Goal: Information Seeking & Learning: Find specific fact

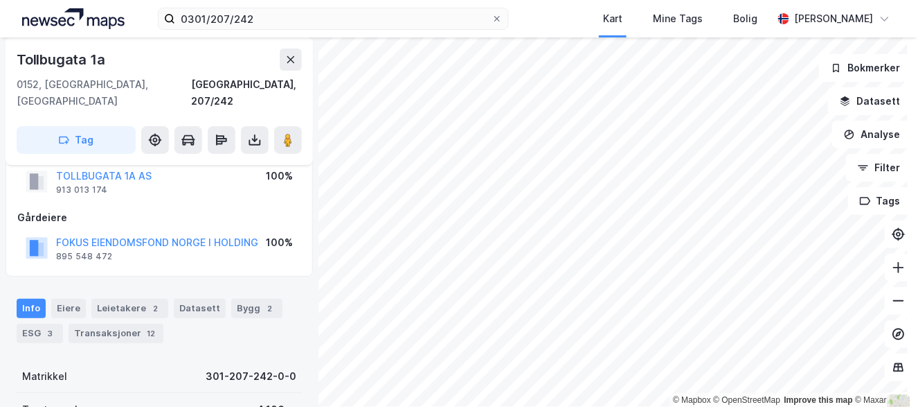
scroll to position [1, 0]
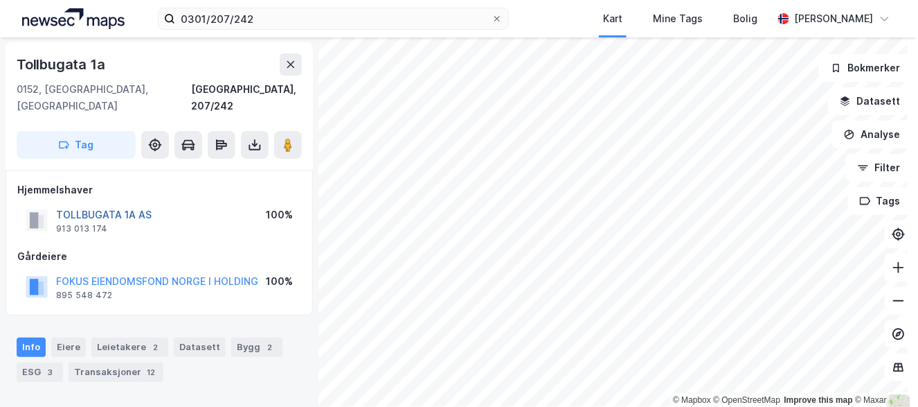
click at [0, 0] on button "TOLLBUGATA 1A AS" at bounding box center [0, 0] width 0 height 0
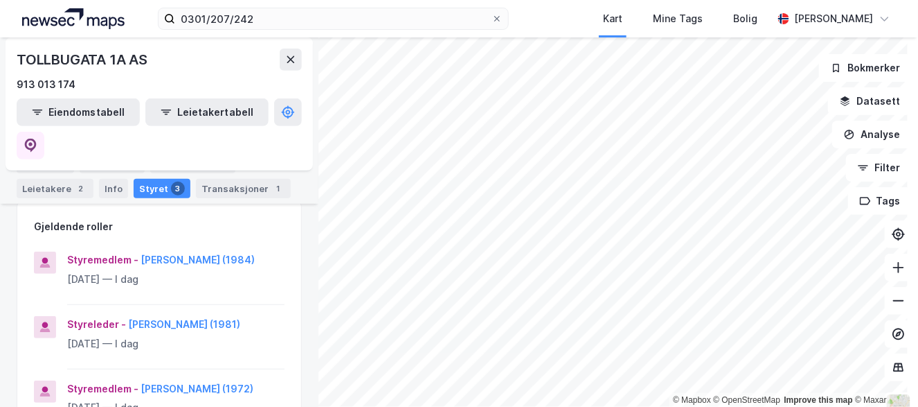
scroll to position [207, 0]
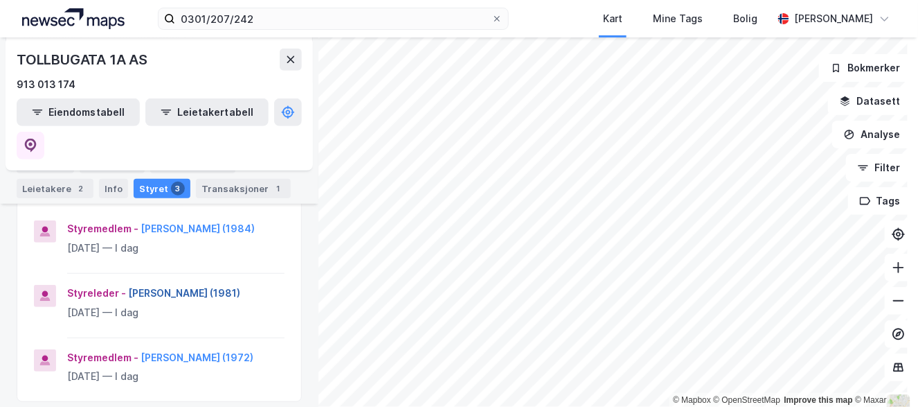
click at [0, 0] on button "[PERSON_NAME] (1981)" at bounding box center [0, 0] width 0 height 0
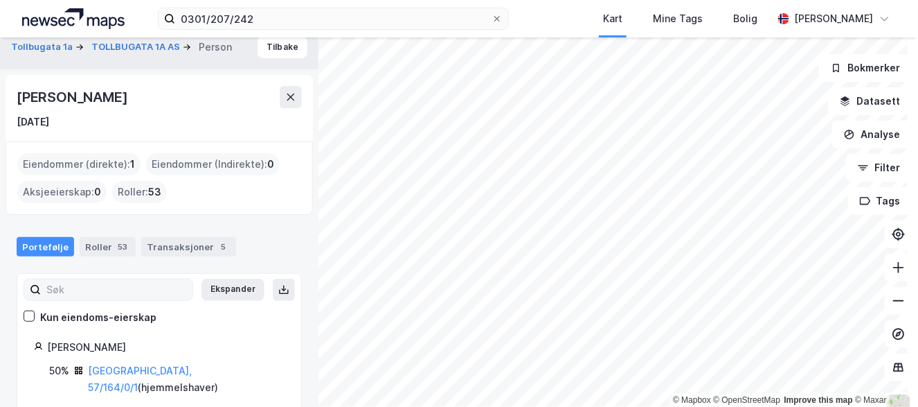
scroll to position [17, 0]
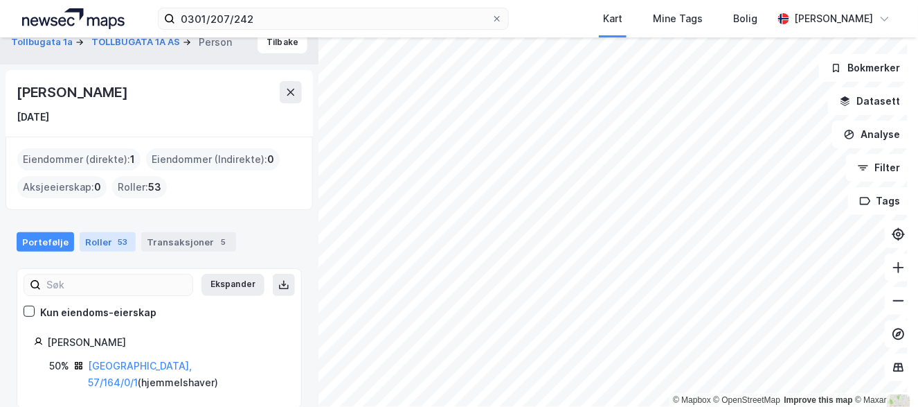
click at [98, 233] on div "Roller 53" at bounding box center [108, 241] width 56 height 19
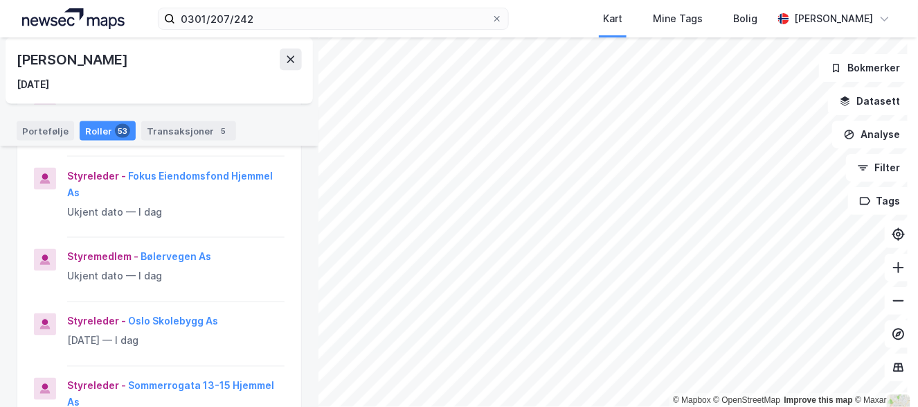
scroll to position [623, 0]
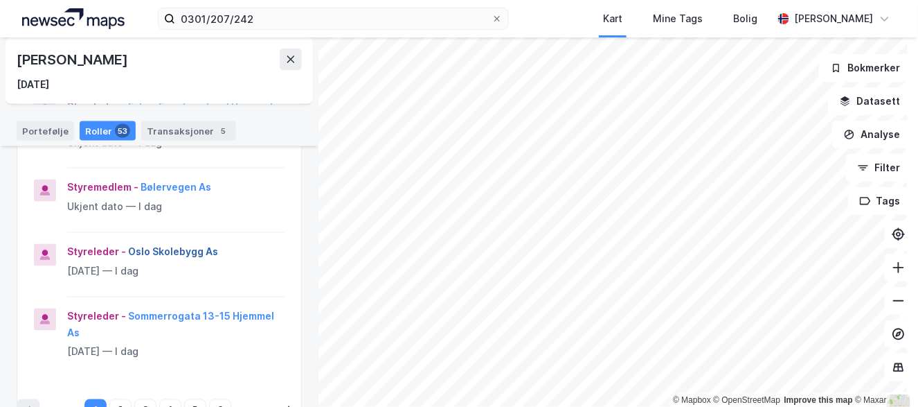
click at [0, 0] on button "Oslo Skolebygg As" at bounding box center [0, 0] width 0 height 0
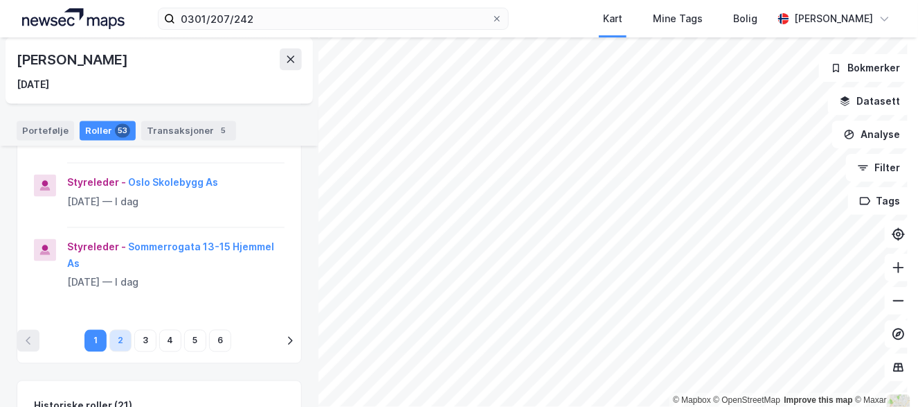
click at [112, 341] on button "2" at bounding box center [120, 341] width 22 height 22
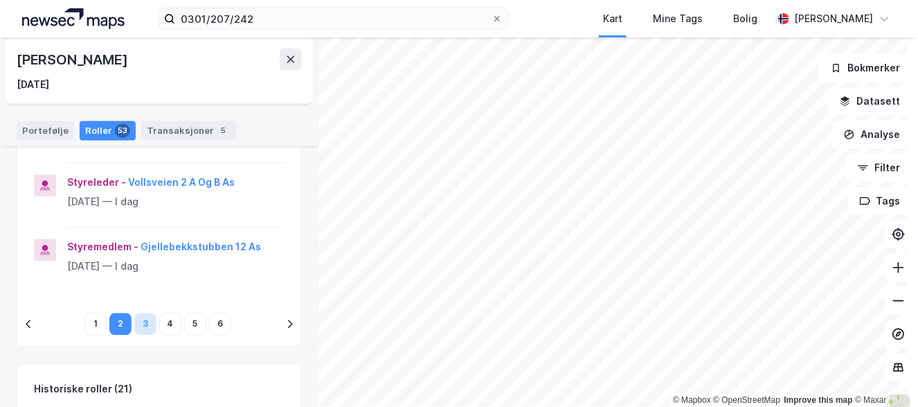
click at [136, 322] on button "3" at bounding box center [145, 324] width 22 height 22
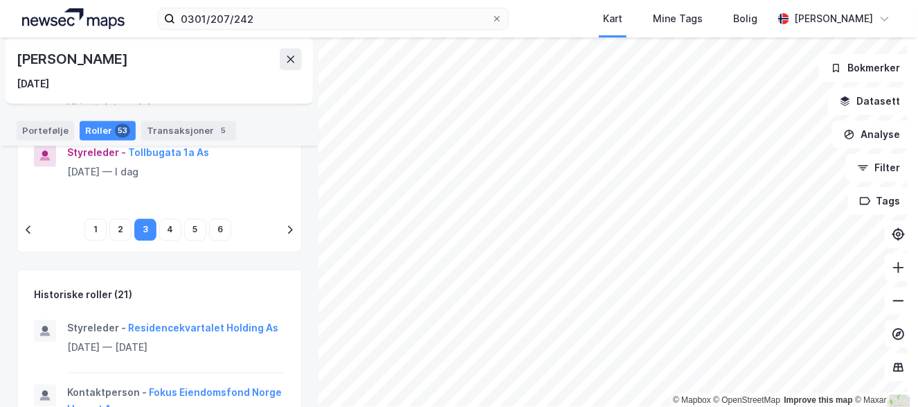
scroll to position [814, 0]
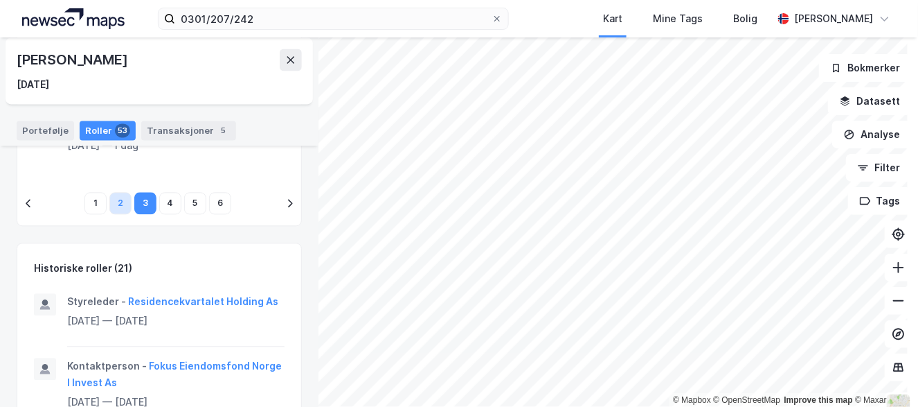
click at [112, 196] on button "2" at bounding box center [120, 203] width 22 height 22
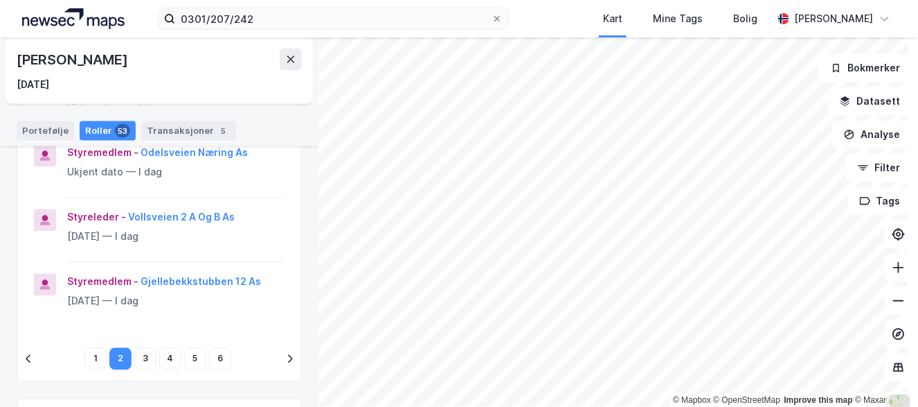
scroll to position [676, 0]
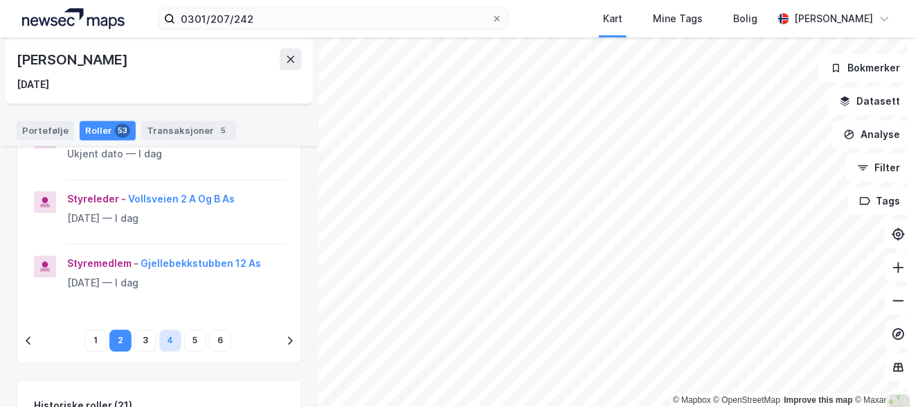
click at [163, 335] on button "4" at bounding box center [170, 341] width 22 height 22
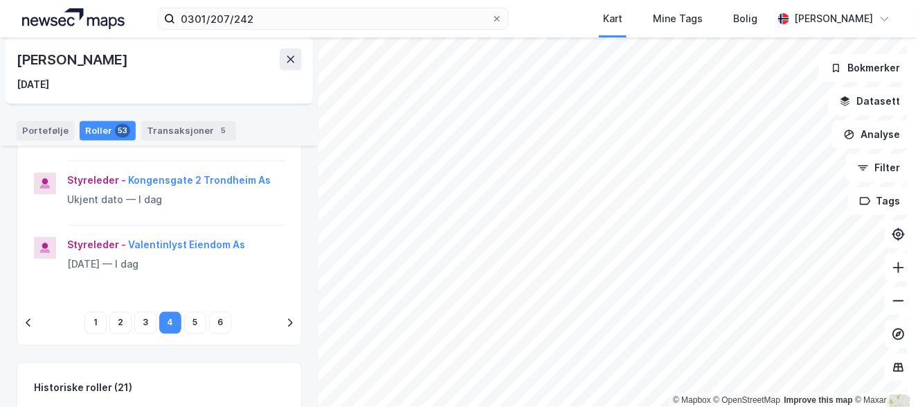
scroll to position [728, 0]
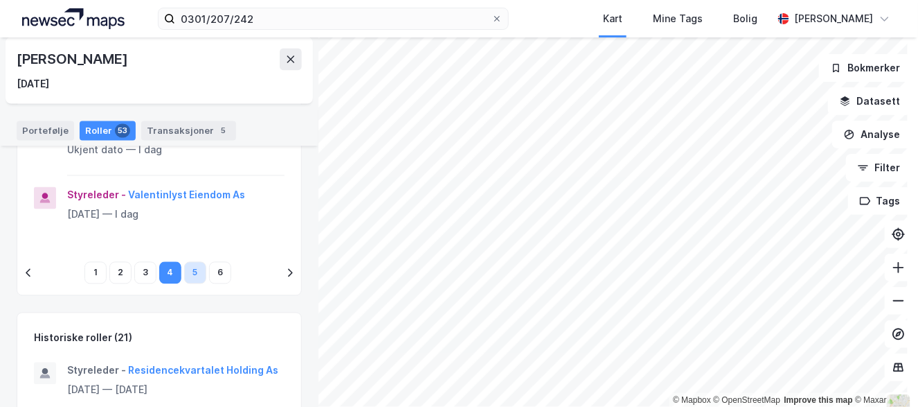
click at [190, 265] on button "5" at bounding box center [195, 273] width 22 height 22
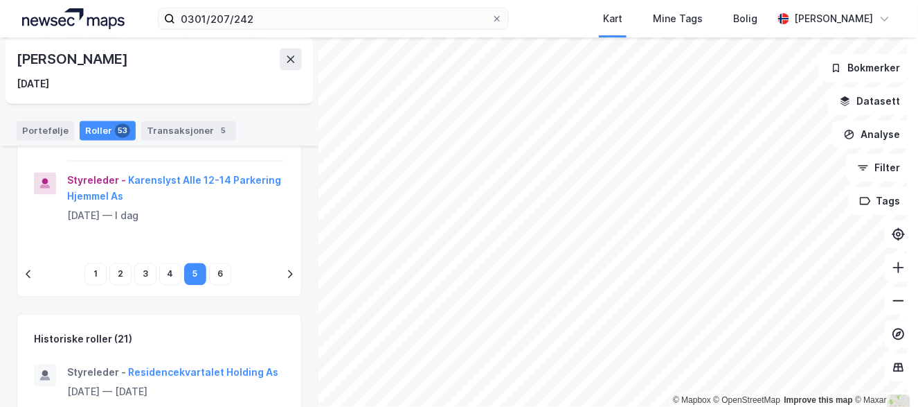
scroll to position [745, 0]
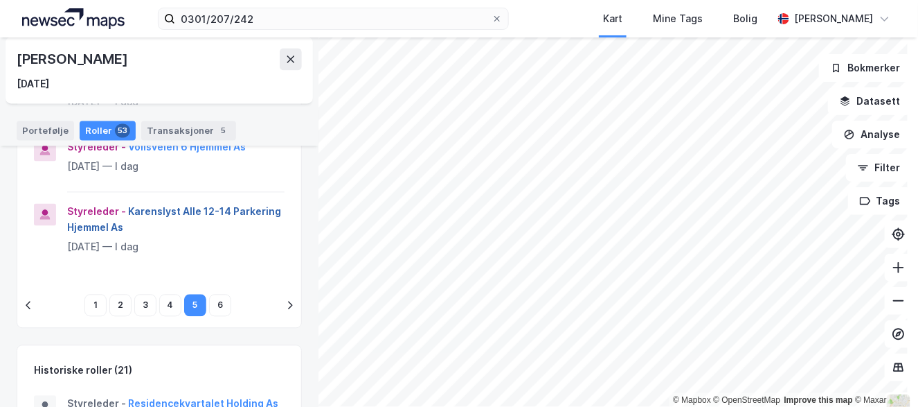
click at [0, 0] on button "Karenslyst Alle 12-14 Parkering Hjemmel As" at bounding box center [0, 0] width 0 height 0
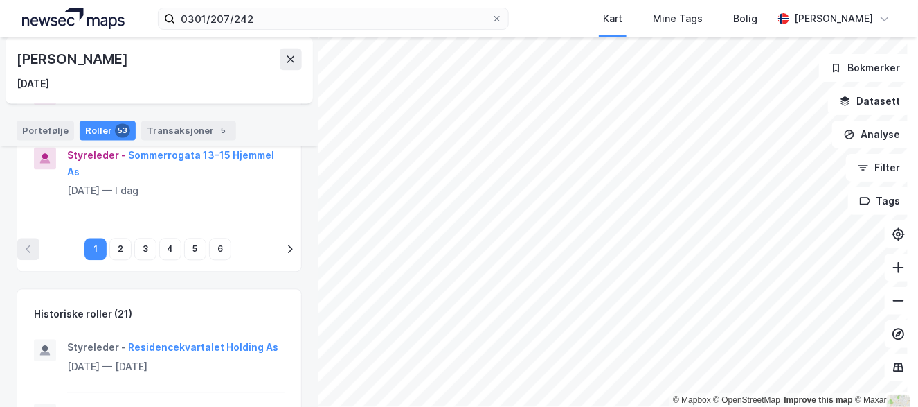
scroll to position [831, 0]
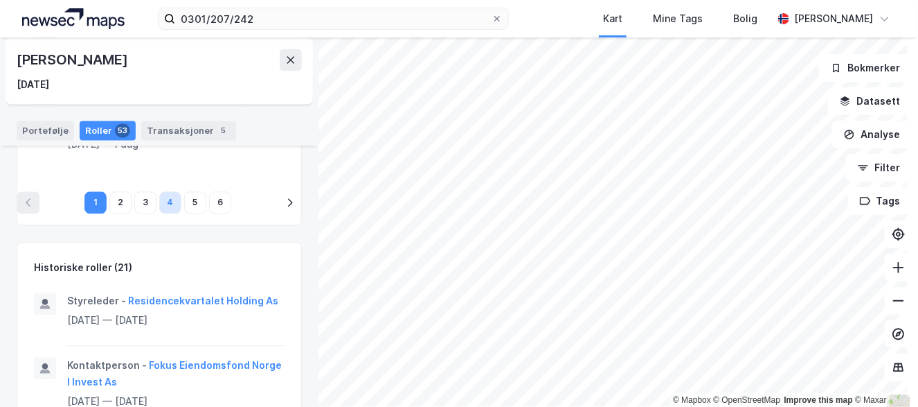
click at [167, 201] on button "4" at bounding box center [170, 202] width 22 height 22
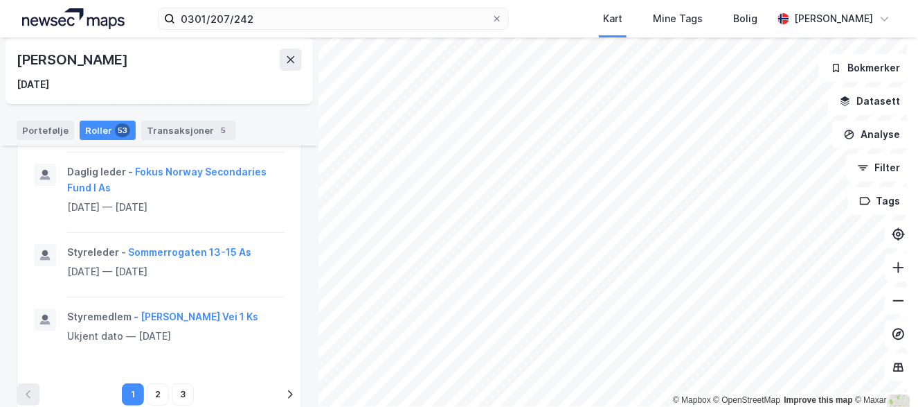
scroll to position [1416, 0]
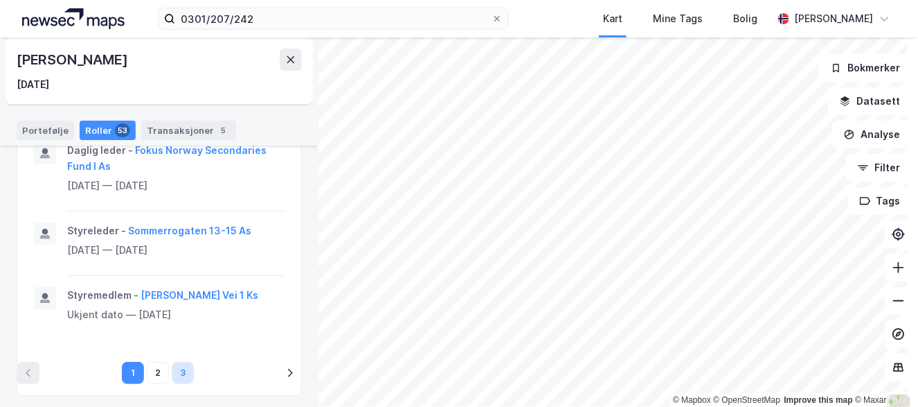
click at [175, 368] on button "3" at bounding box center [183, 373] width 22 height 22
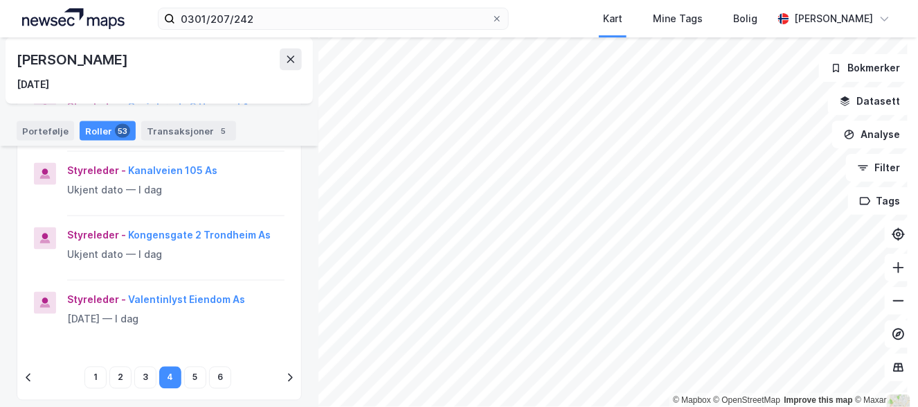
scroll to position [693, 0]
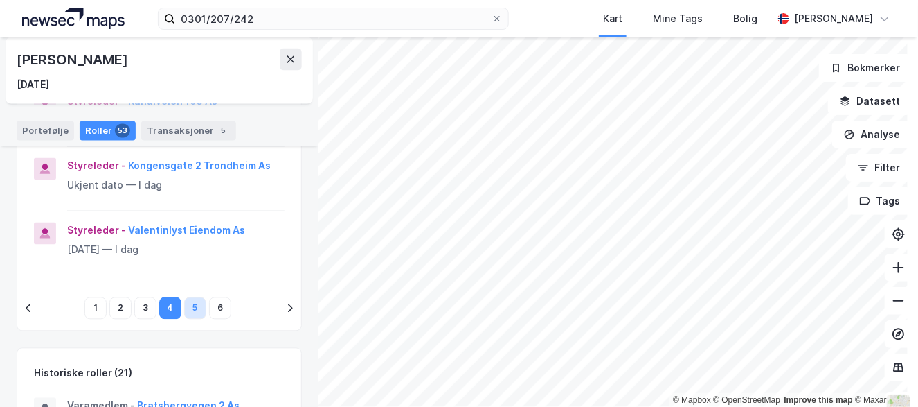
click at [186, 308] on button "5" at bounding box center [195, 308] width 22 height 22
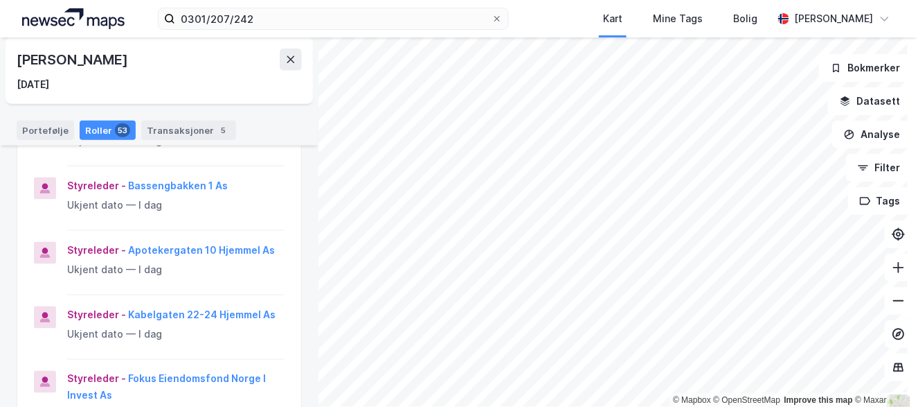
scroll to position [363, 0]
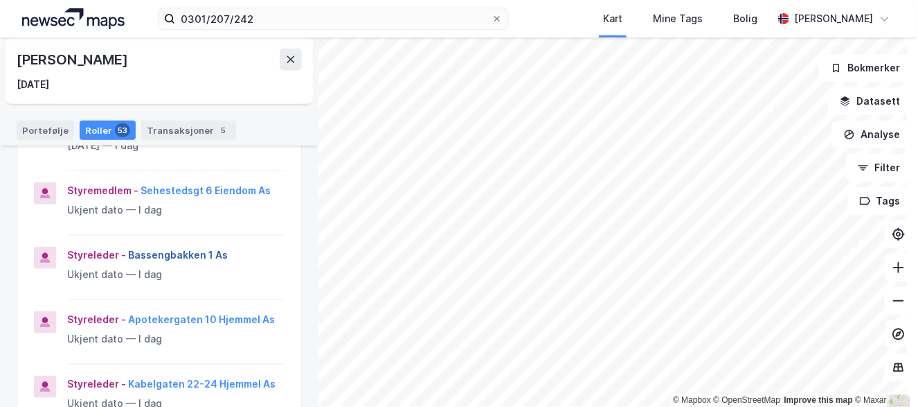
click at [0, 0] on button "Bassengbakken 1 As" at bounding box center [0, 0] width 0 height 0
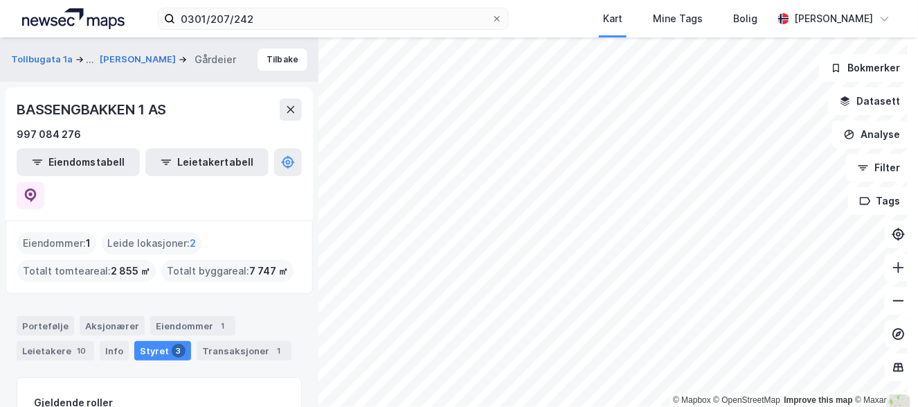
scroll to position [69, 0]
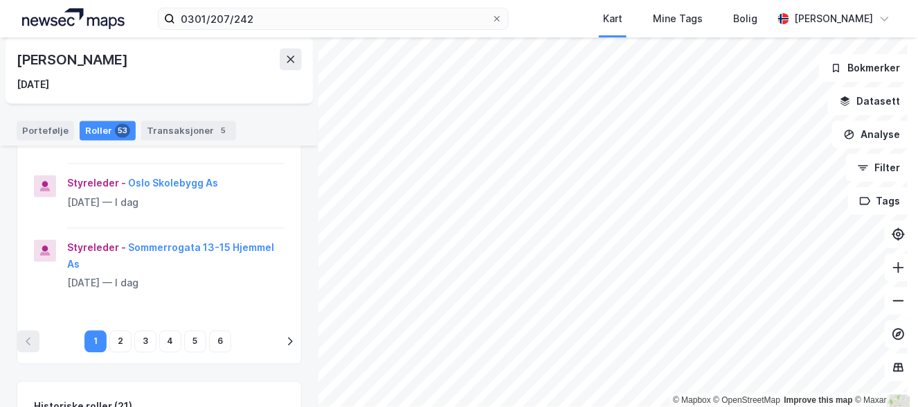
scroll to position [693, 0]
click at [0, 0] on button "Sommerrogata 13-15 Hjemmel As" at bounding box center [0, 0] width 0 height 0
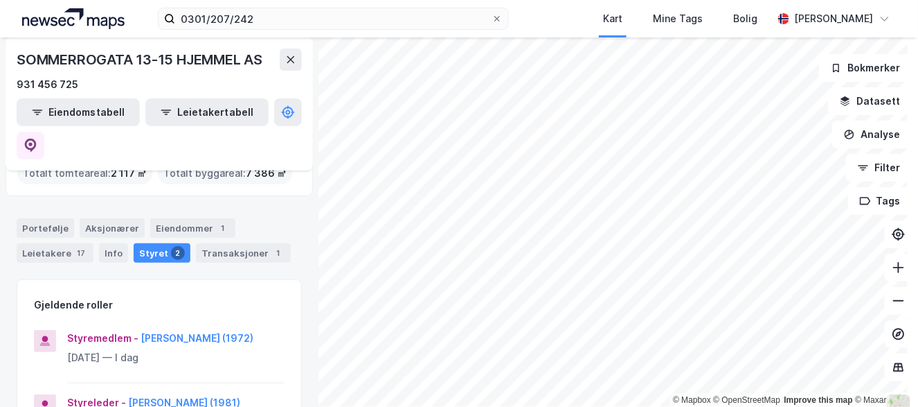
scroll to position [139, 0]
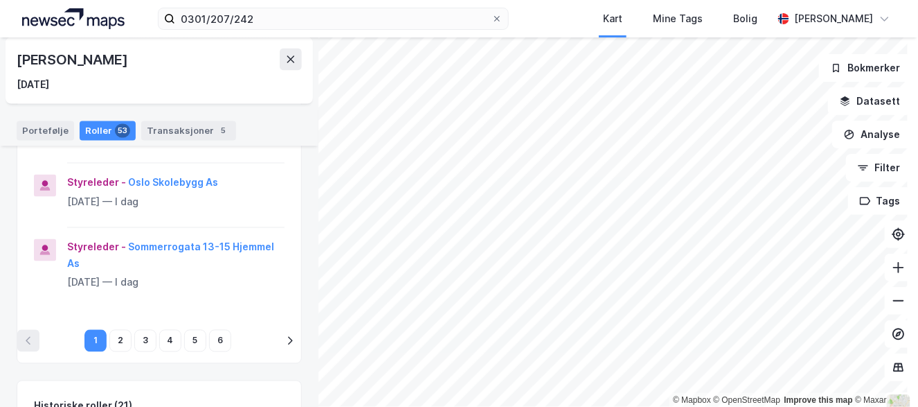
scroll to position [761, 0]
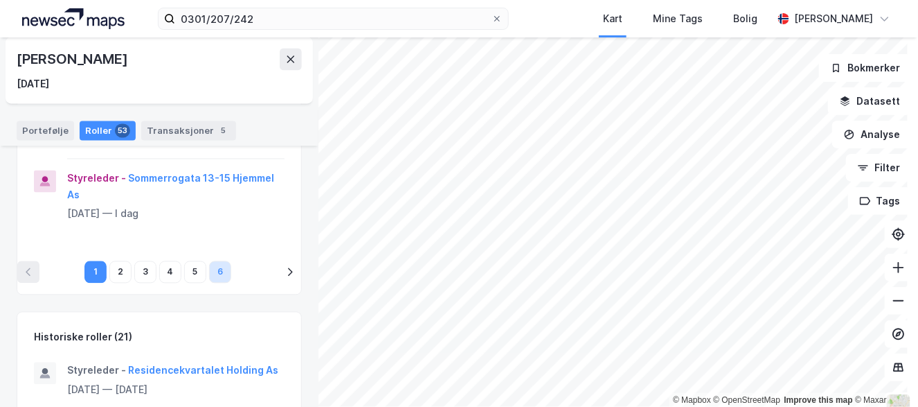
click at [210, 265] on button "6" at bounding box center [220, 272] width 22 height 22
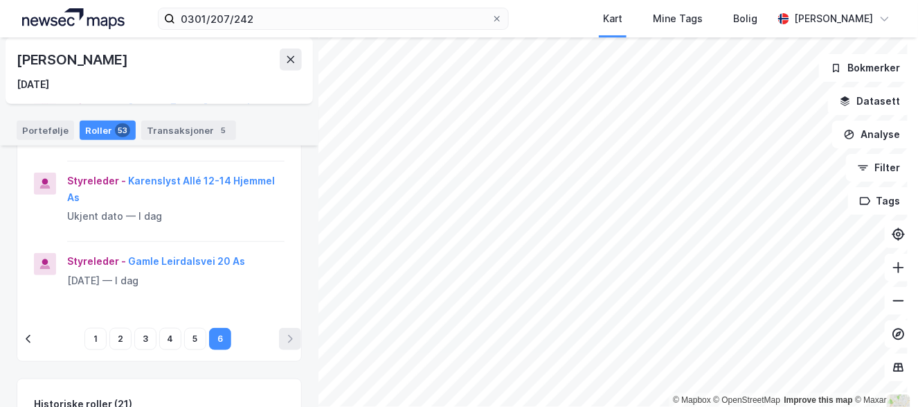
scroll to position [175, 0]
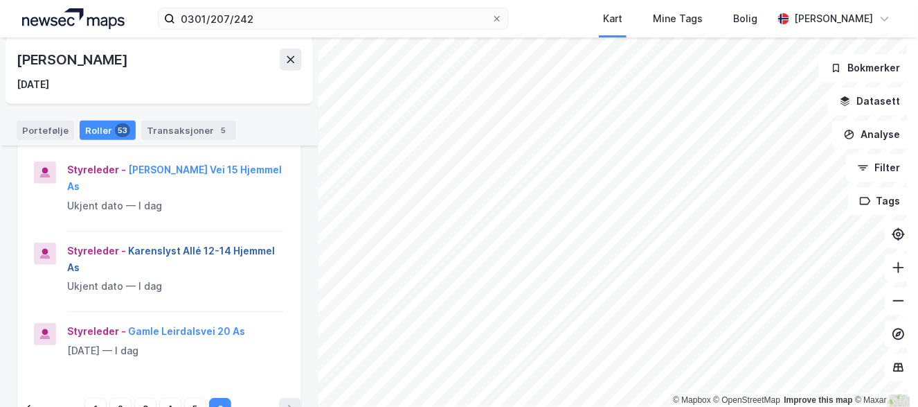
click at [0, 0] on button "Karenslyst Allé 12-14 Hjemmel As" at bounding box center [0, 0] width 0 height 0
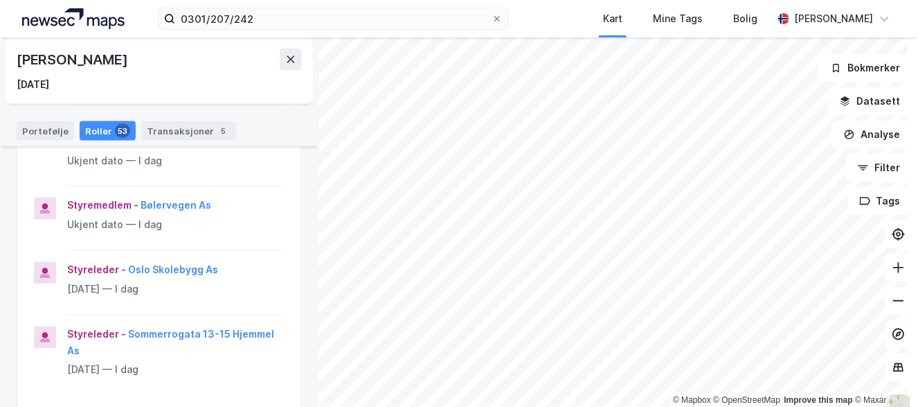
scroll to position [693, 0]
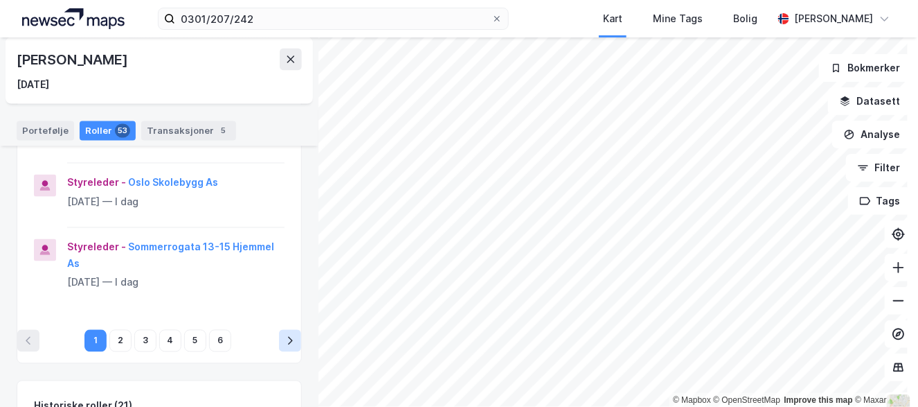
click at [285, 339] on icon "pagination navigation" at bounding box center [290, 340] width 11 height 11
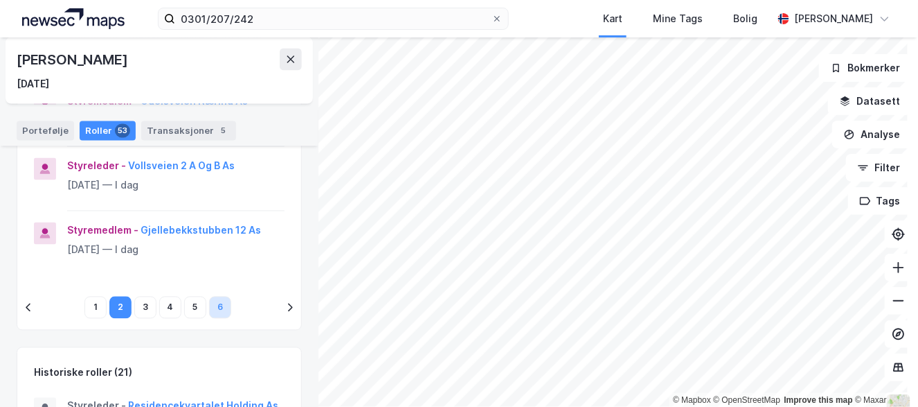
click at [213, 303] on button "6" at bounding box center [220, 307] width 22 height 22
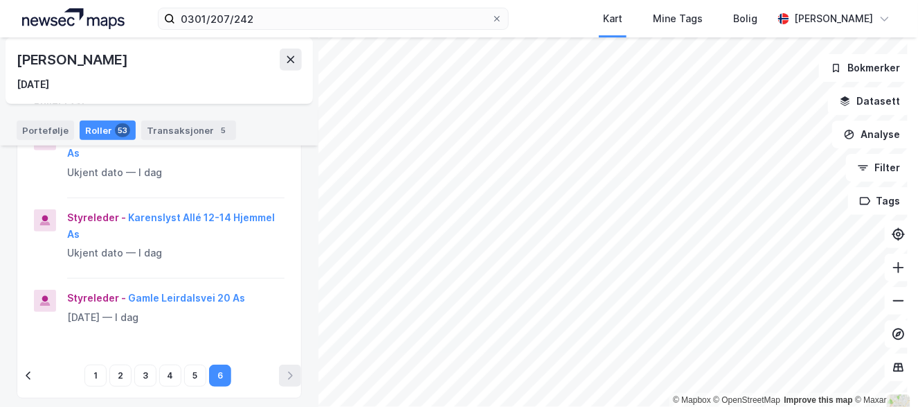
scroll to position [277, 0]
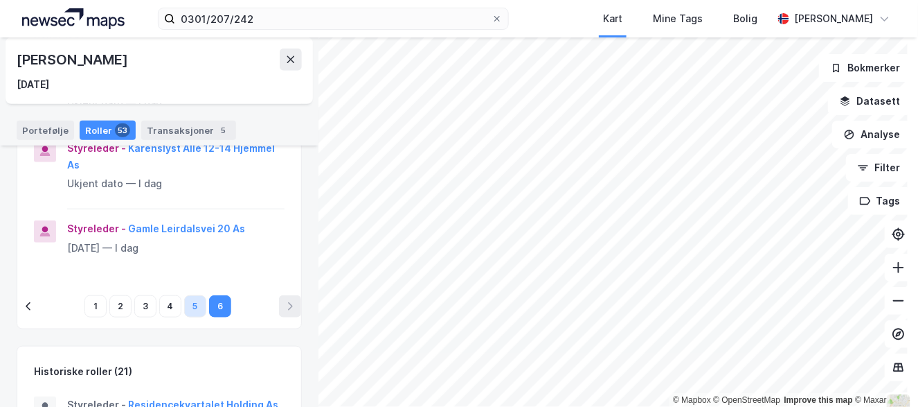
click at [193, 301] on button "5" at bounding box center [195, 306] width 22 height 22
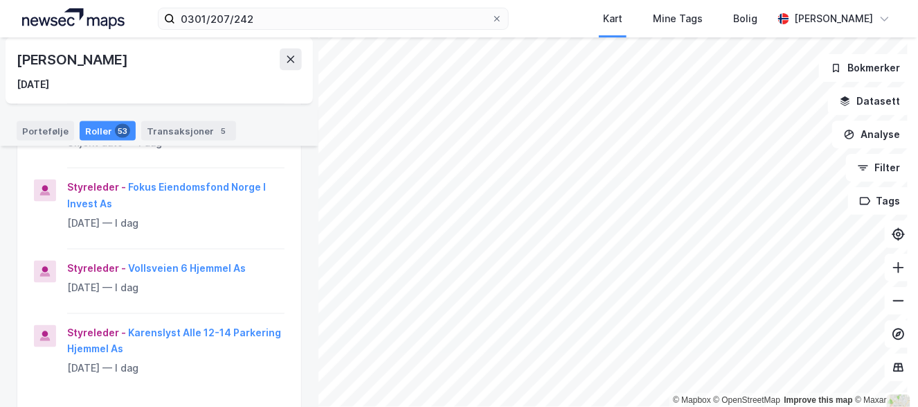
scroll to position [831, 0]
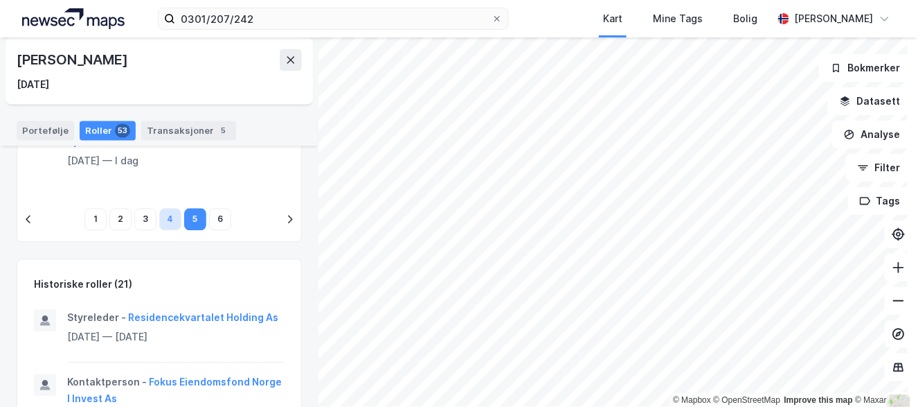
click at [170, 212] on button "4" at bounding box center [170, 219] width 22 height 22
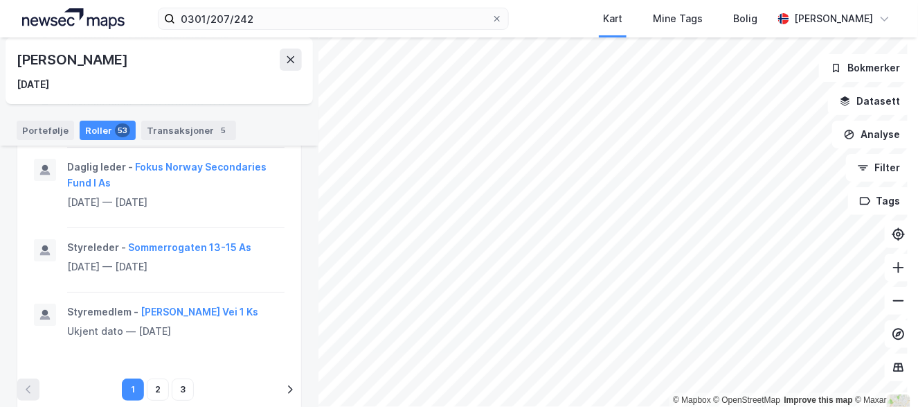
scroll to position [1416, 0]
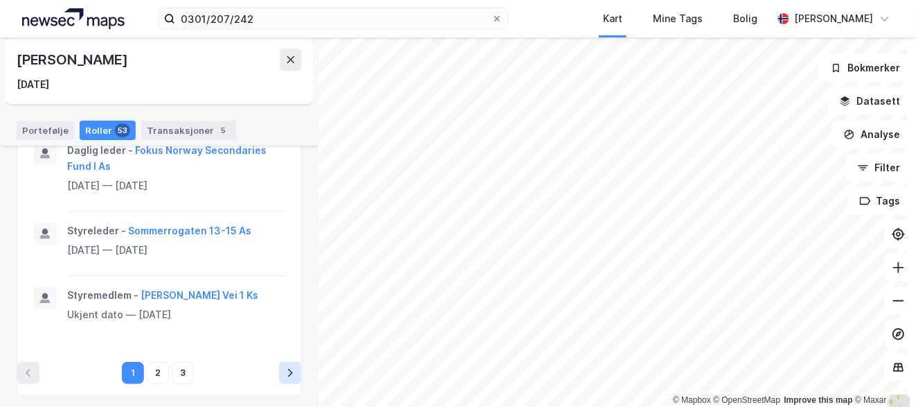
click at [285, 367] on icon "pagination navigation" at bounding box center [290, 372] width 11 height 11
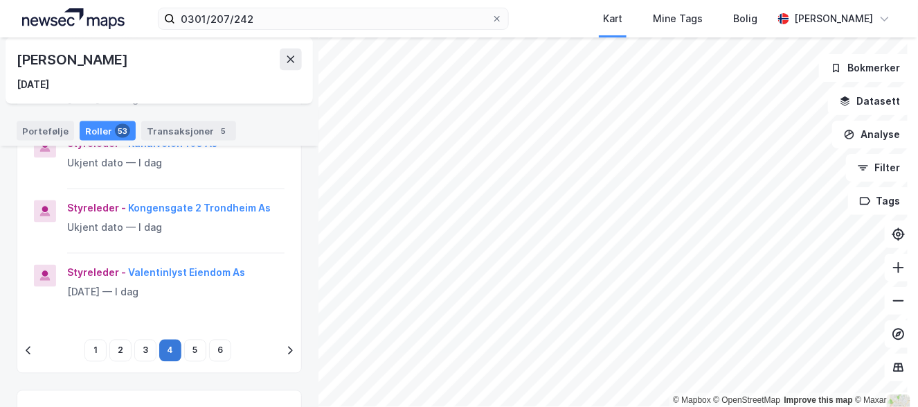
scroll to position [720, 0]
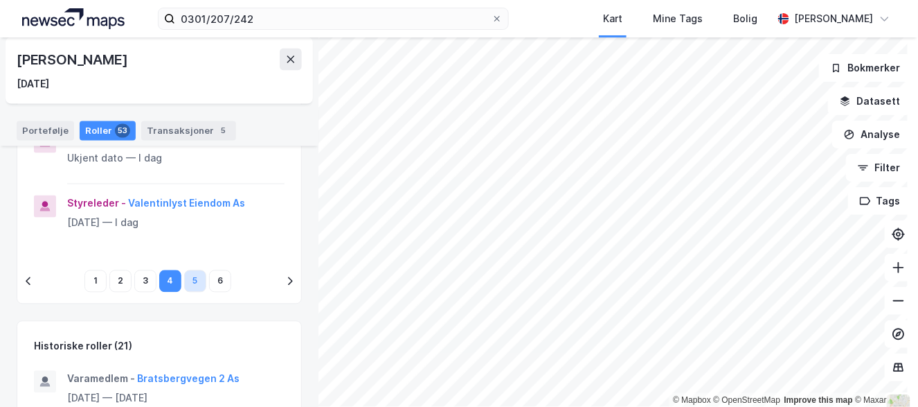
click at [190, 282] on button "5" at bounding box center [195, 281] width 22 height 22
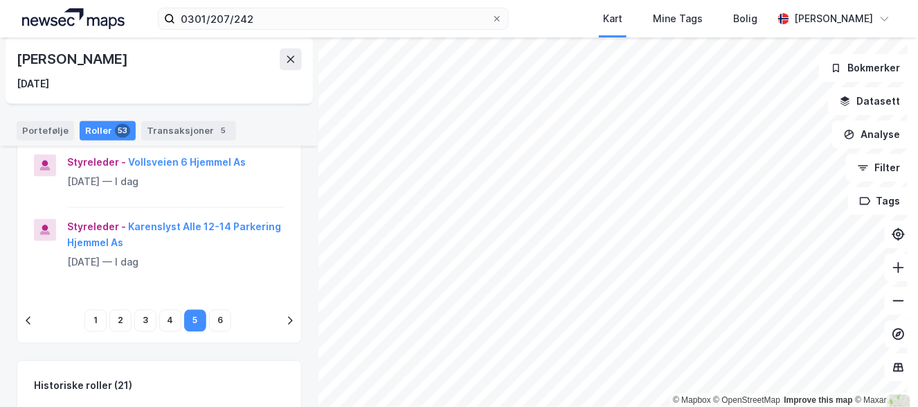
scroll to position [736, 0]
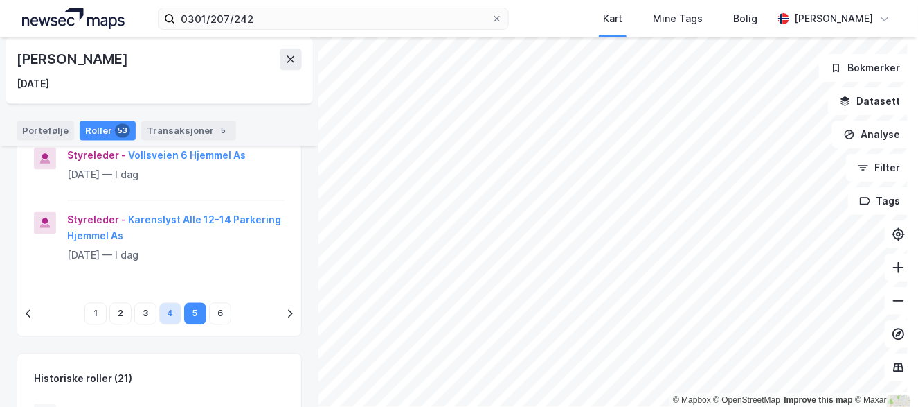
click at [171, 312] on button "4" at bounding box center [170, 314] width 22 height 22
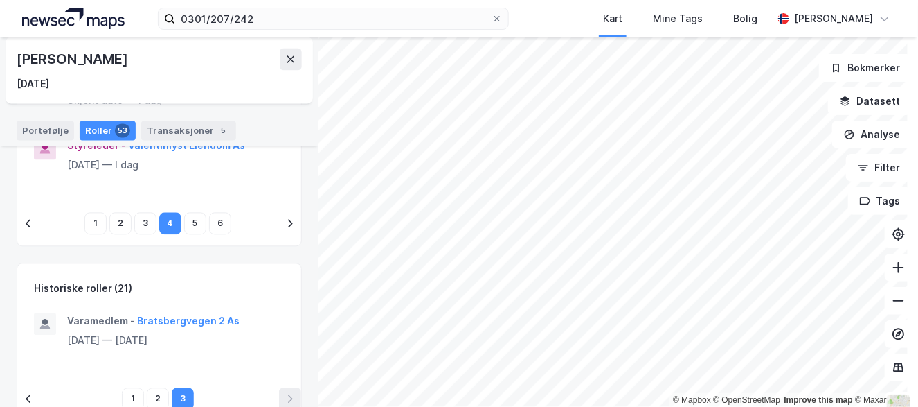
scroll to position [789, 0]
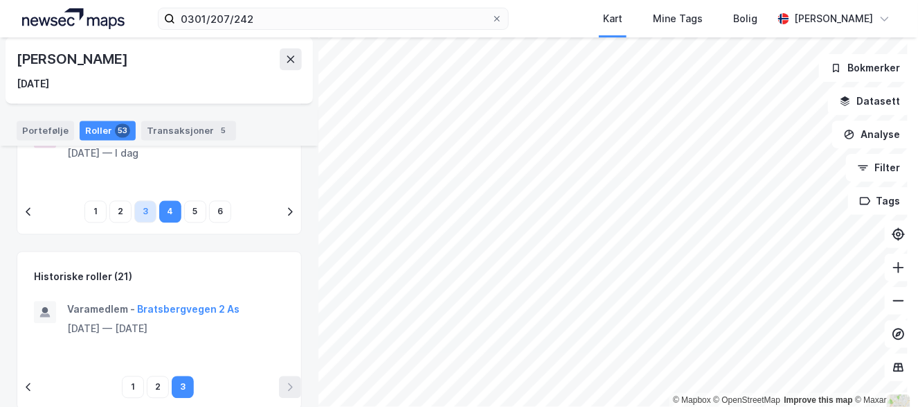
click at [145, 207] on button "3" at bounding box center [145, 212] width 22 height 22
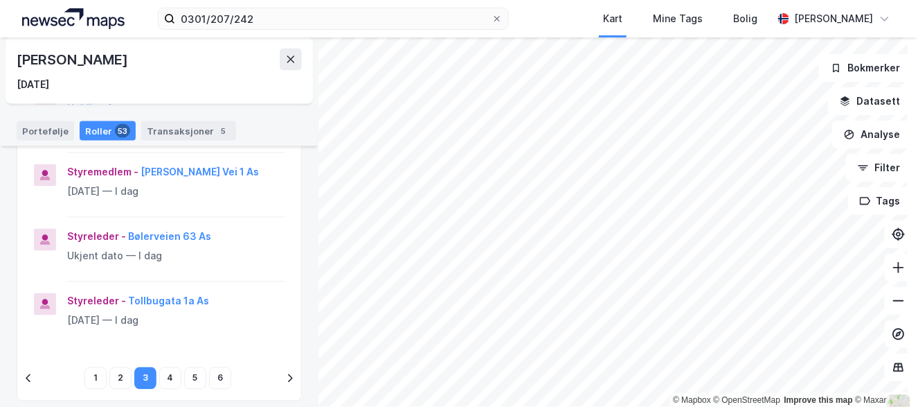
scroll to position [668, 0]
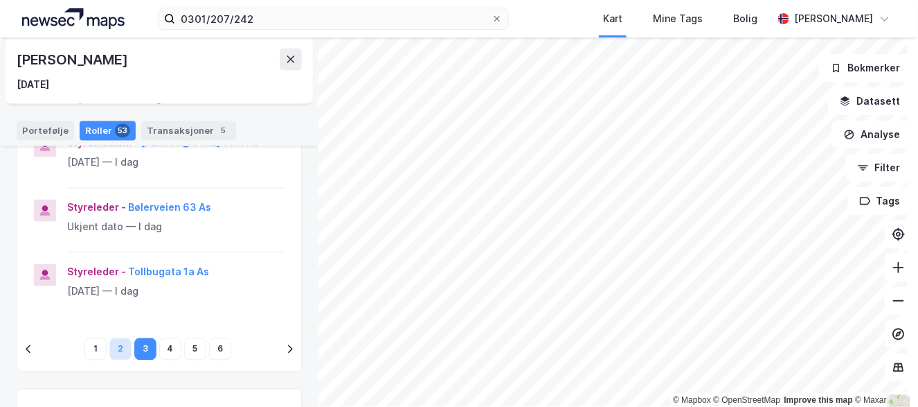
click at [115, 343] on button "2" at bounding box center [120, 349] width 22 height 22
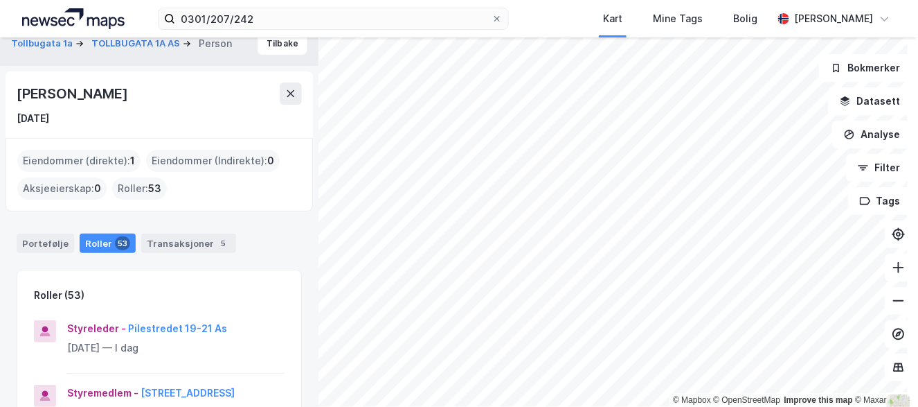
scroll to position [0, 0]
